Goal: Task Accomplishment & Management: Manage account settings

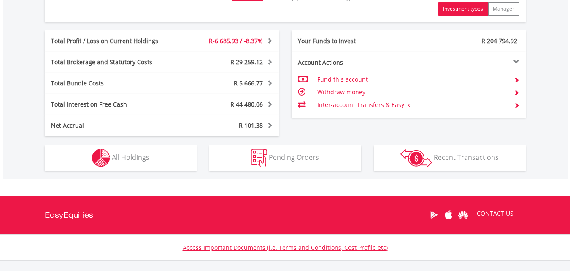
scroll to position [464, 0]
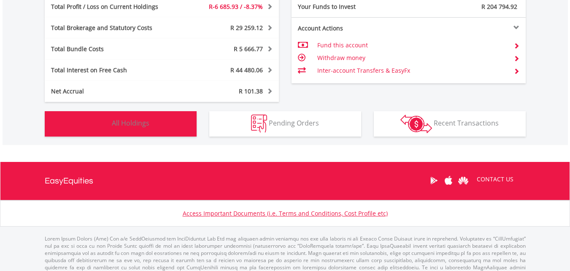
click at [157, 124] on button "Holdings All Holdings" at bounding box center [121, 123] width 152 height 25
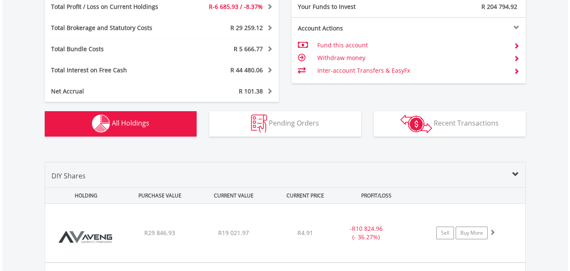
scroll to position [626, 0]
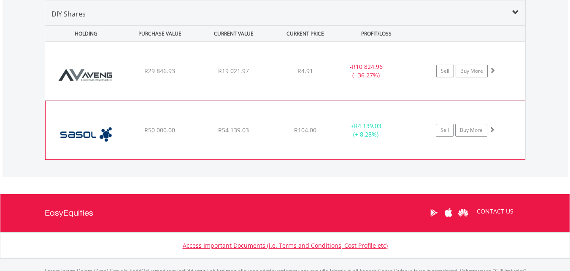
click at [494, 130] on span at bounding box center [492, 129] width 6 height 6
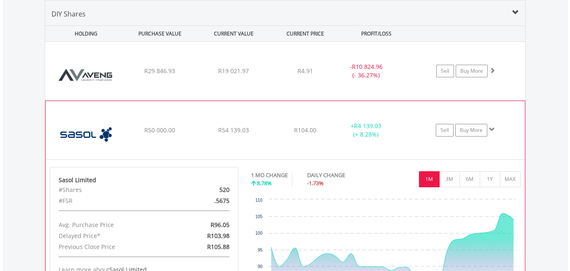
click at [494, 130] on span at bounding box center [492, 129] width 6 height 6
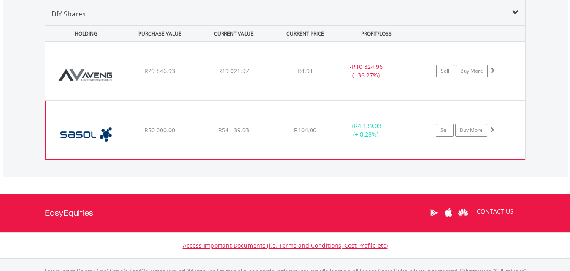
click at [491, 130] on span at bounding box center [492, 129] width 6 height 6
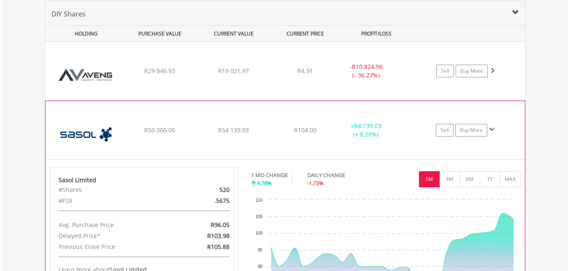
click at [491, 130] on span at bounding box center [492, 129] width 6 height 6
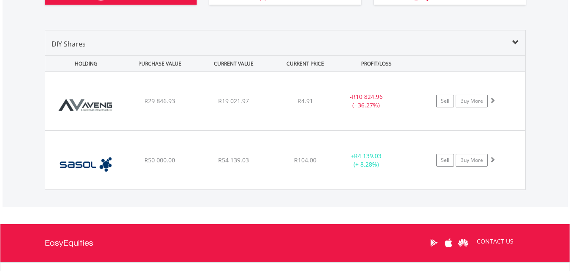
scroll to position [584, 0]
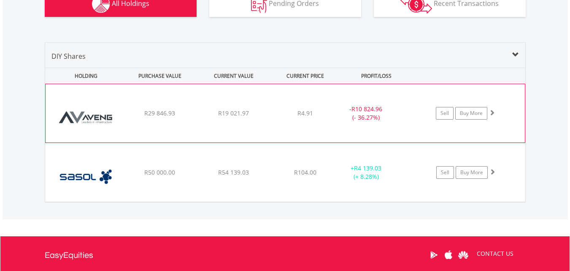
click at [494, 113] on span at bounding box center [492, 112] width 6 height 6
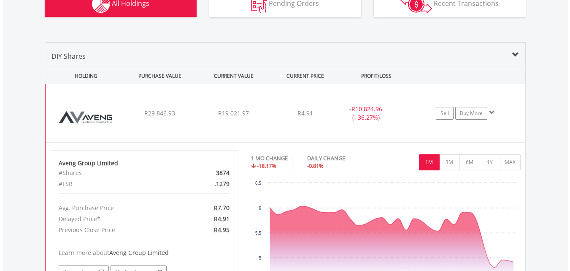
click at [494, 113] on span at bounding box center [492, 112] width 6 height 6
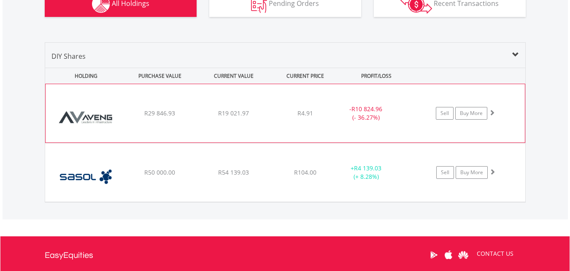
click at [492, 114] on span at bounding box center [492, 112] width 6 height 6
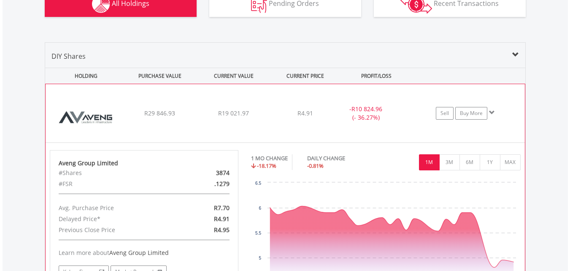
click at [492, 114] on span at bounding box center [492, 112] width 6 height 6
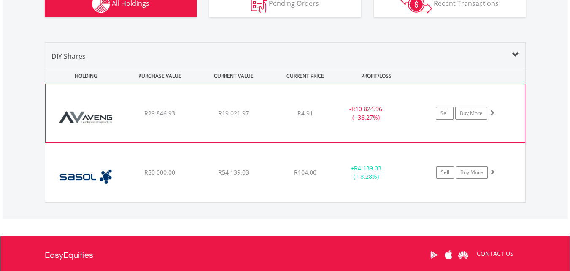
click at [493, 111] on span at bounding box center [492, 112] width 6 height 6
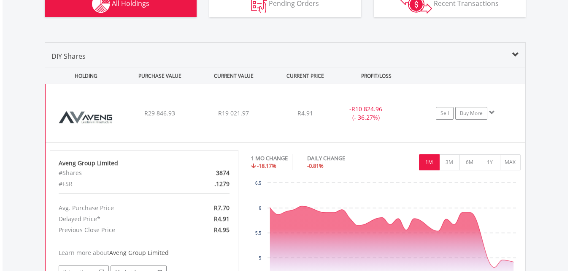
click at [492, 112] on span at bounding box center [492, 112] width 6 height 6
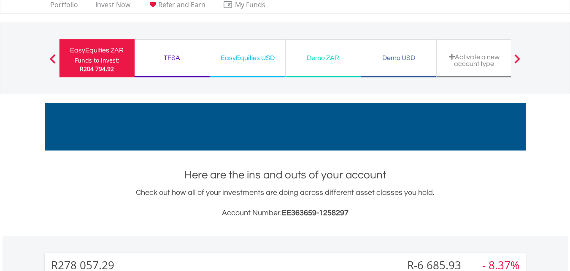
scroll to position [0, 0]
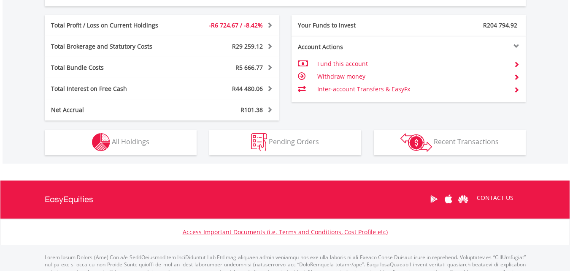
scroll to position [477, 0]
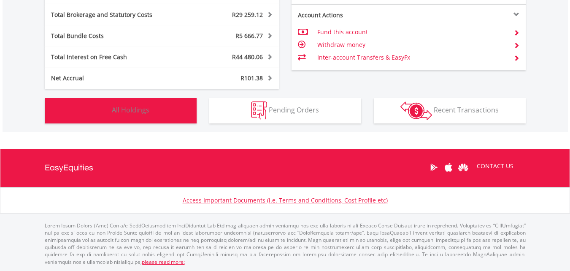
click at [154, 109] on button "Holdings All Holdings" at bounding box center [121, 110] width 152 height 25
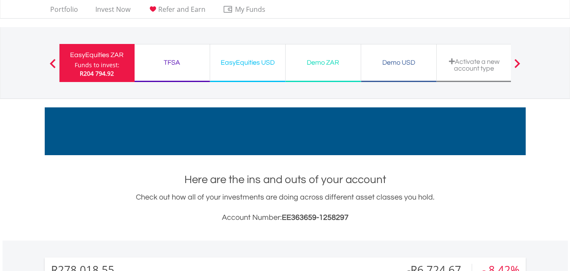
scroll to position [0, 0]
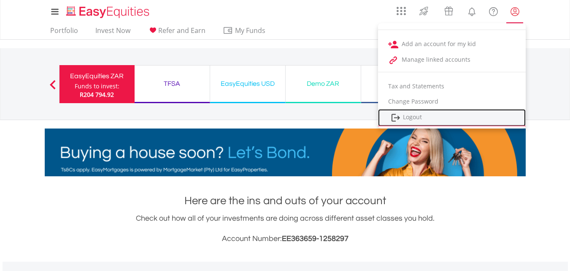
click at [410, 117] on link "Logout" at bounding box center [452, 117] width 148 height 17
